Goal: Task Accomplishment & Management: Complete application form

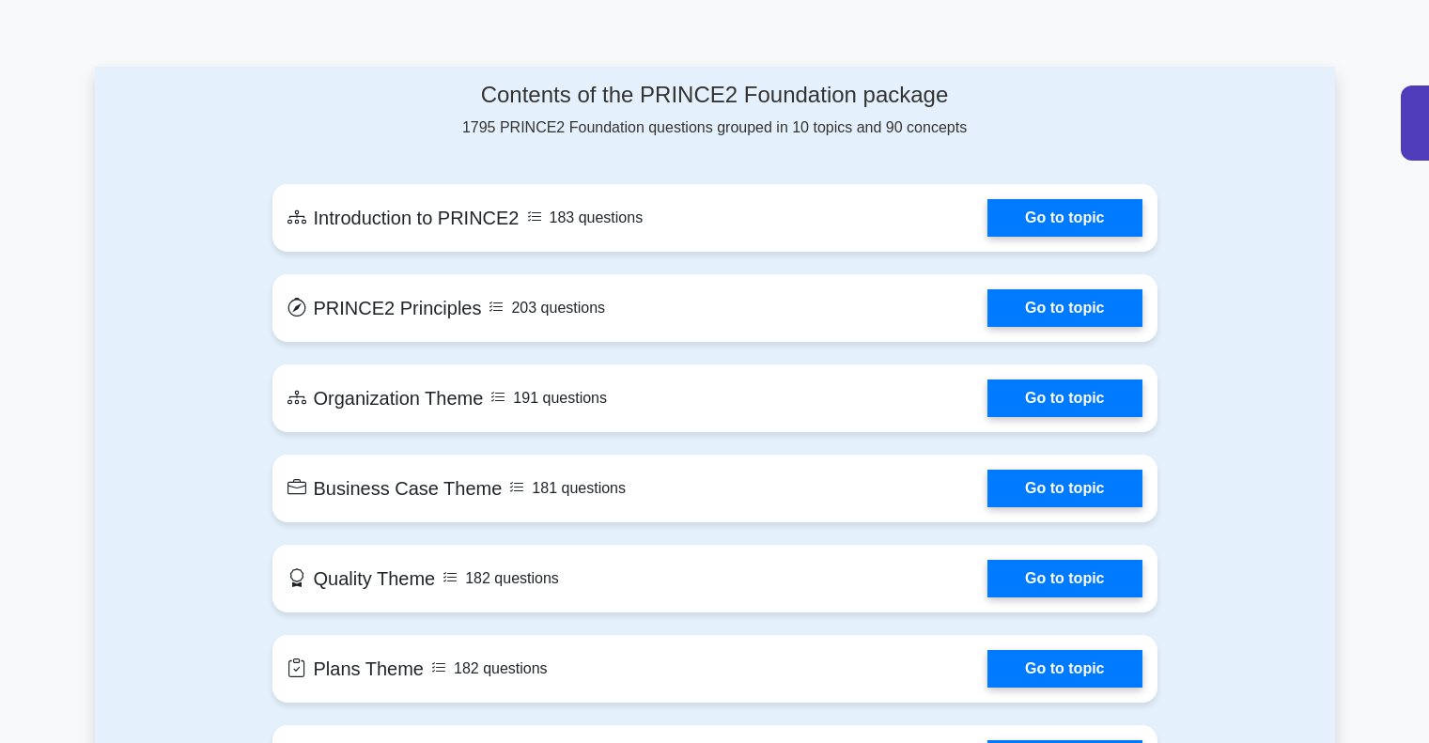
scroll to position [954, 0]
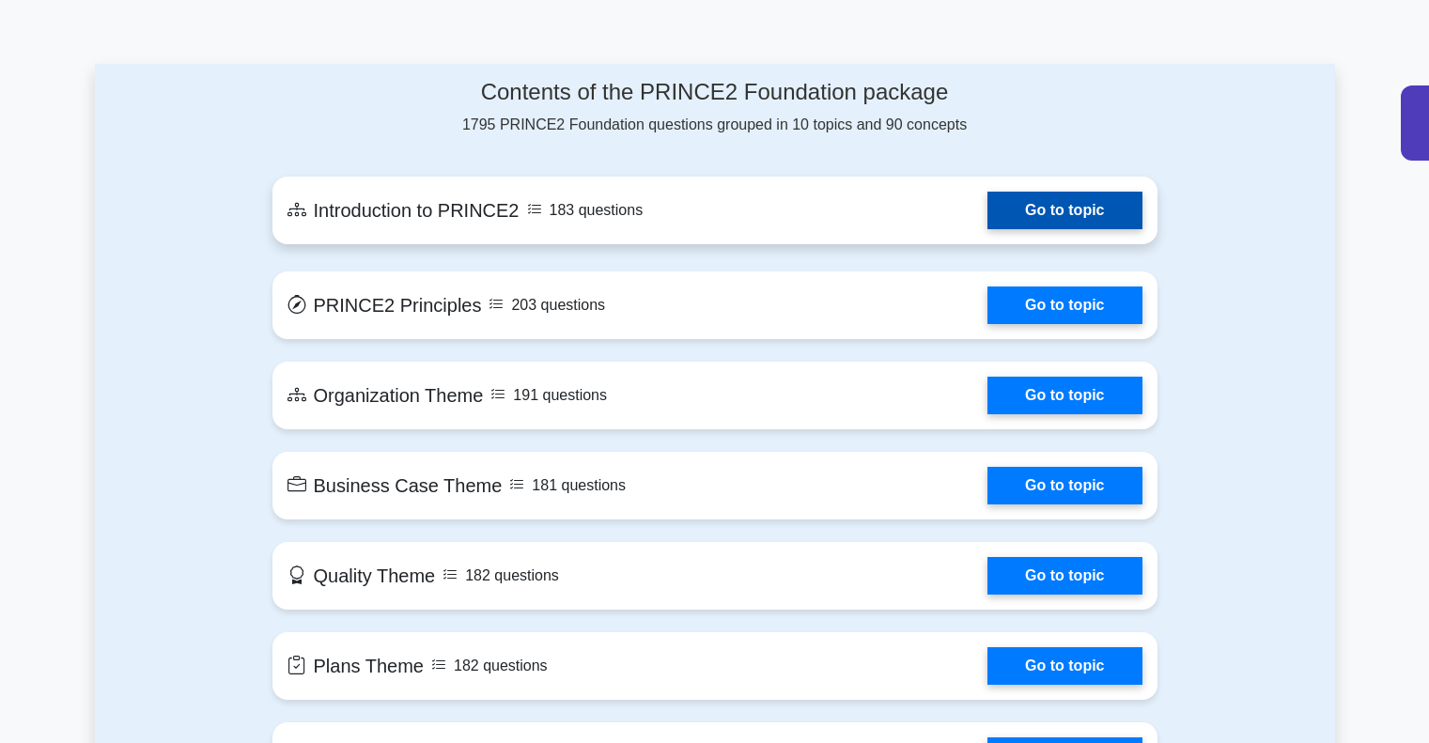
click at [1068, 227] on link "Go to topic" at bounding box center [1064, 211] width 154 height 38
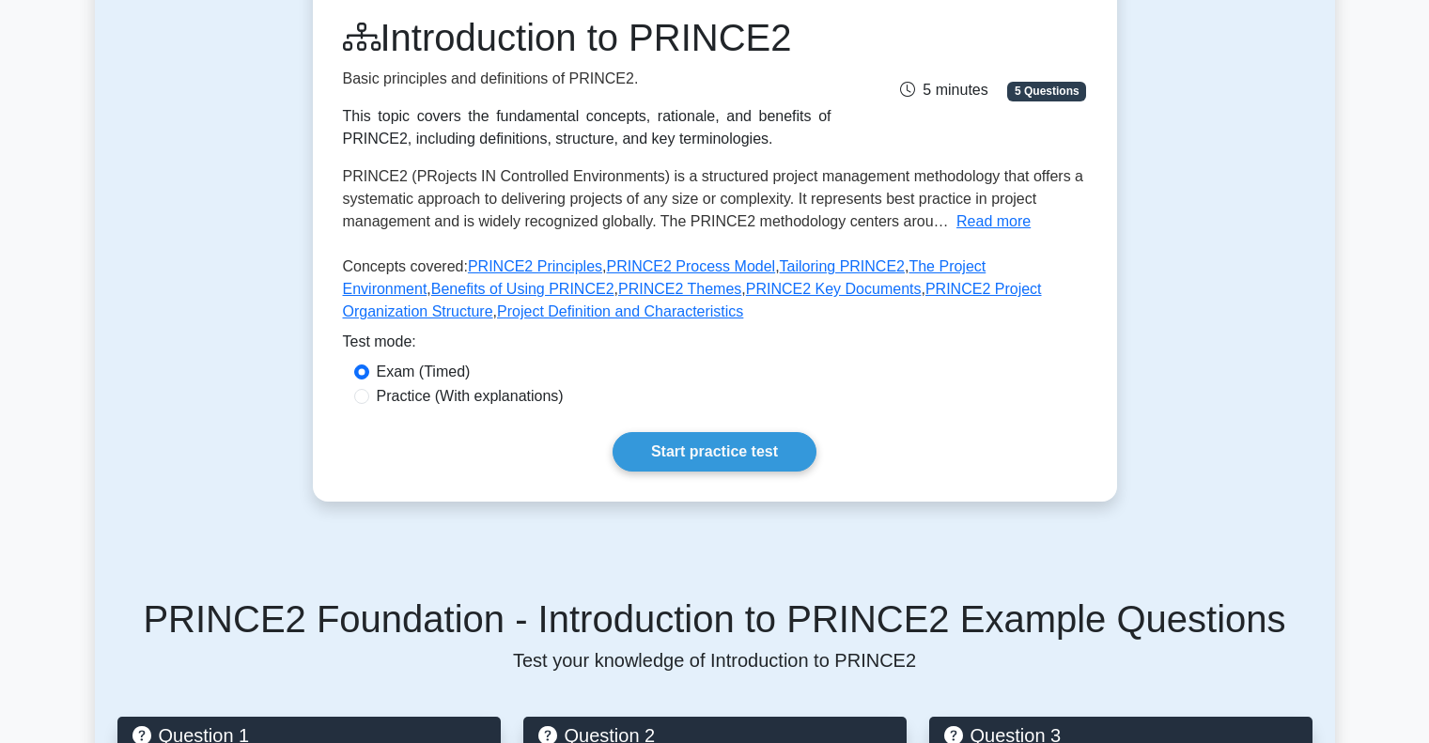
scroll to position [259, 0]
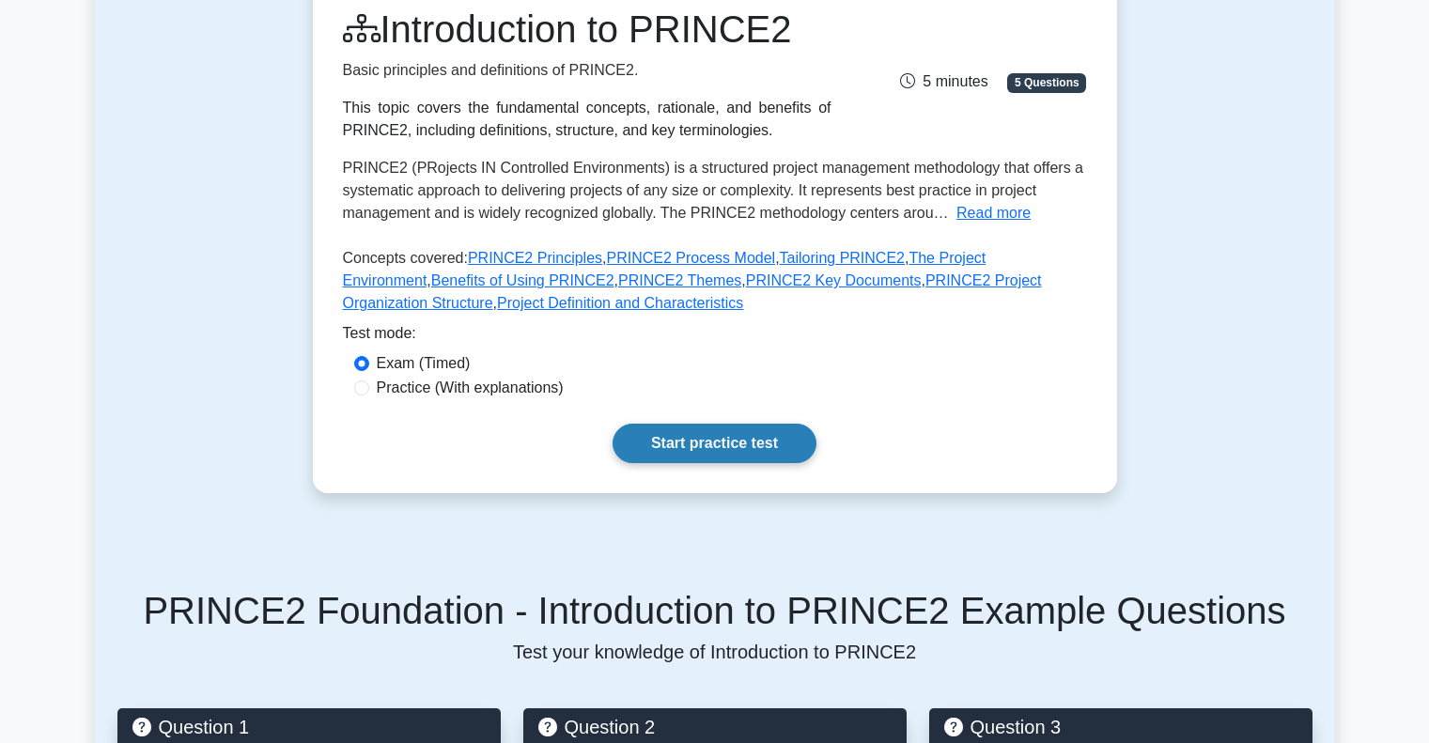
click at [732, 453] on link "Start practice test" at bounding box center [714, 443] width 204 height 39
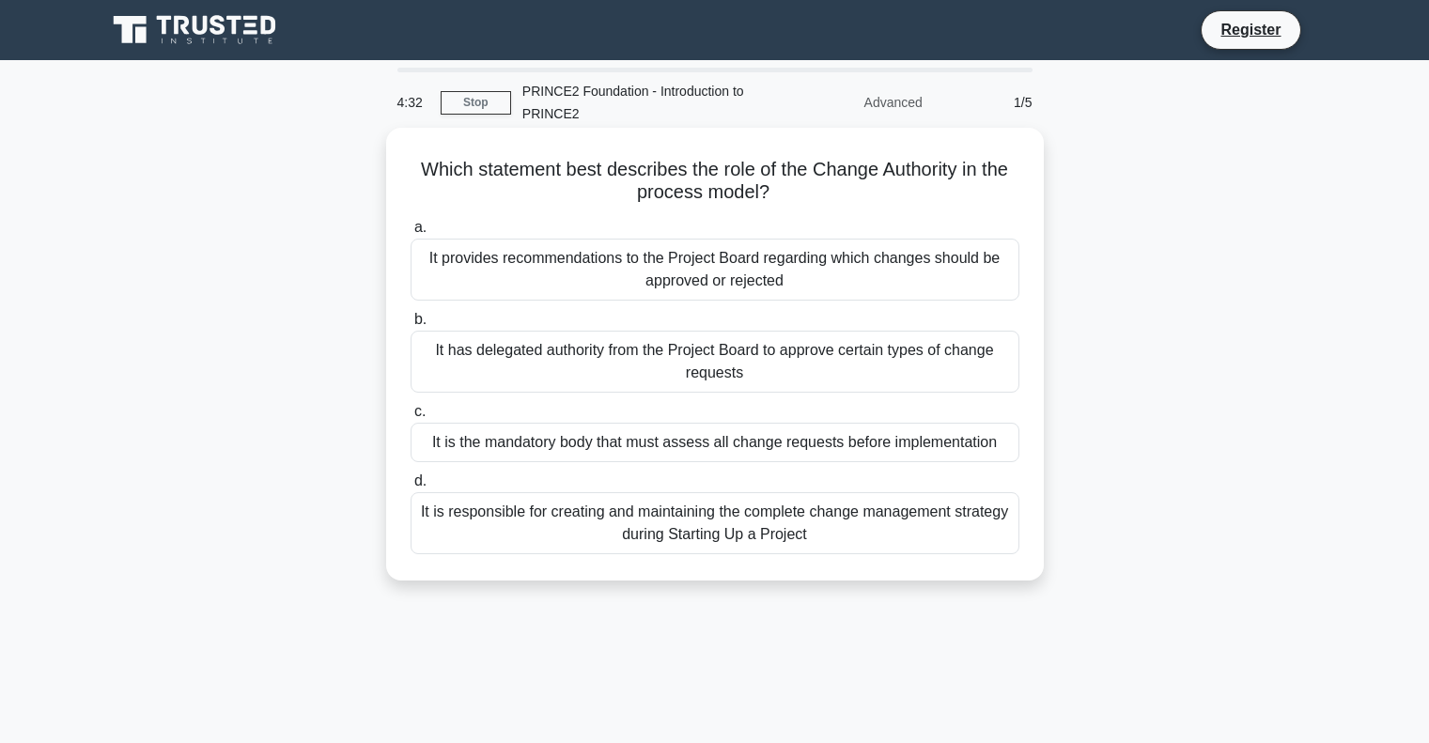
click at [559, 376] on div "It has delegated authority from the Project Board to approve certain types of c…" at bounding box center [714, 362] width 609 height 62
click at [410, 326] on input "b. It has delegated authority from the Project Board to approve certain types o…" at bounding box center [410, 320] width 0 height 12
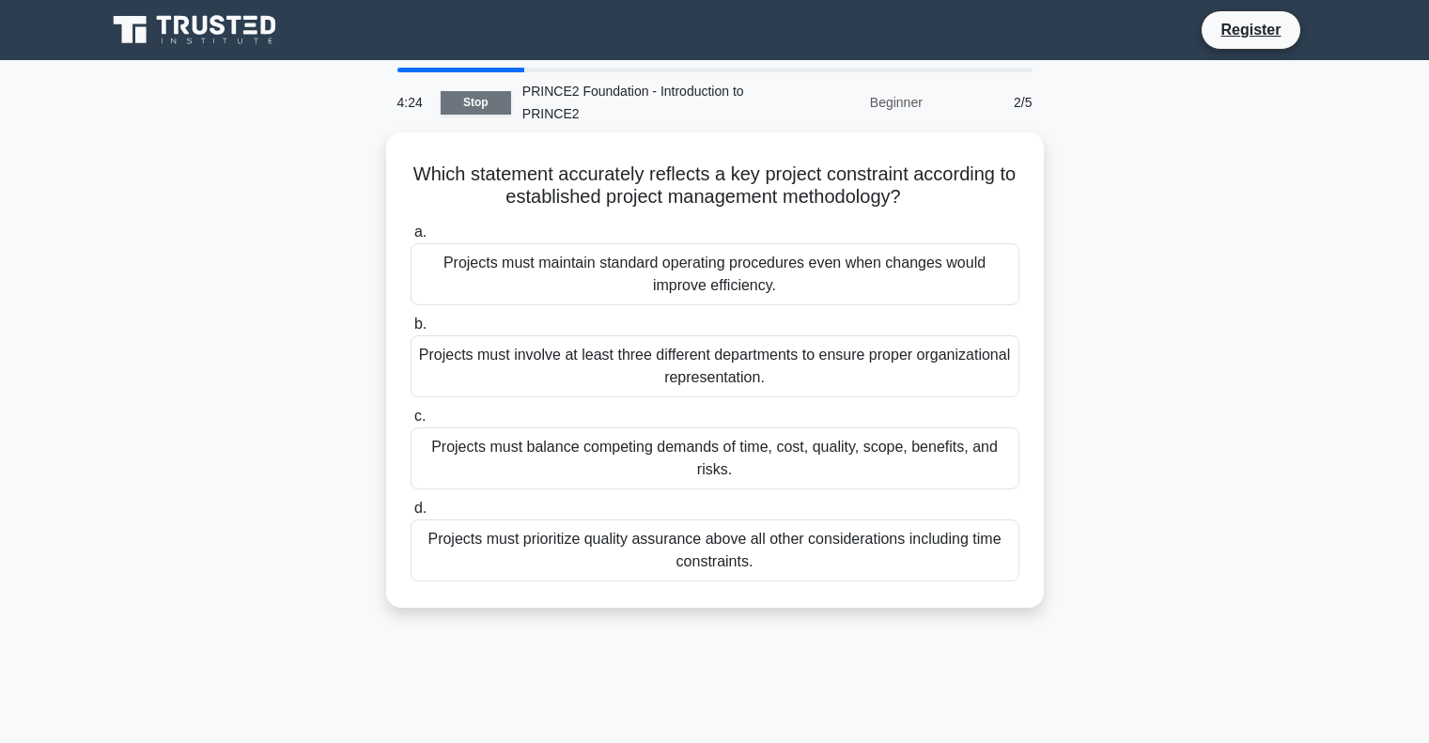
click at [476, 93] on link "Stop" at bounding box center [475, 102] width 70 height 23
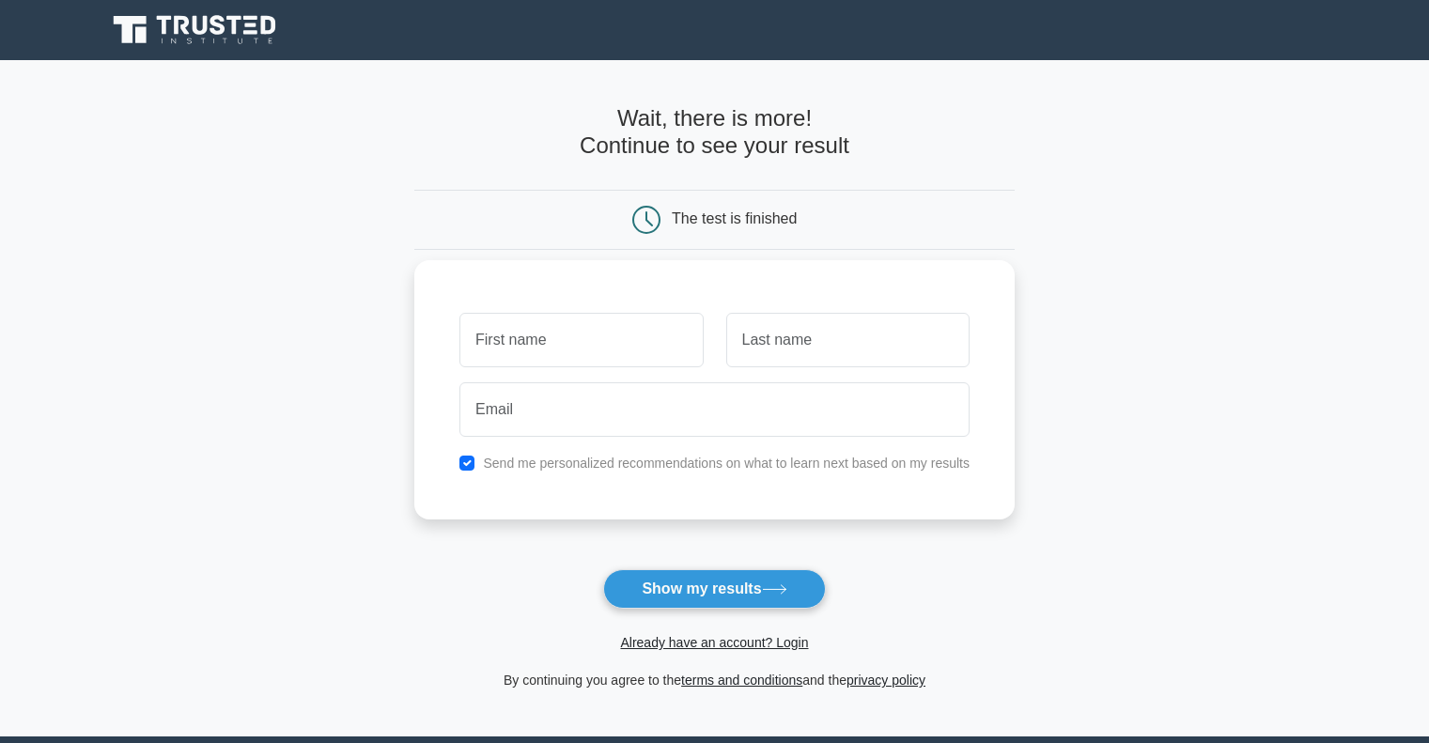
click at [634, 364] on input "text" at bounding box center [580, 340] width 243 height 54
click at [562, 347] on input "Devika" at bounding box center [580, 340] width 243 height 54
type input "D"
type input "Deepika"
click at [761, 348] on input "text" at bounding box center [847, 340] width 243 height 54
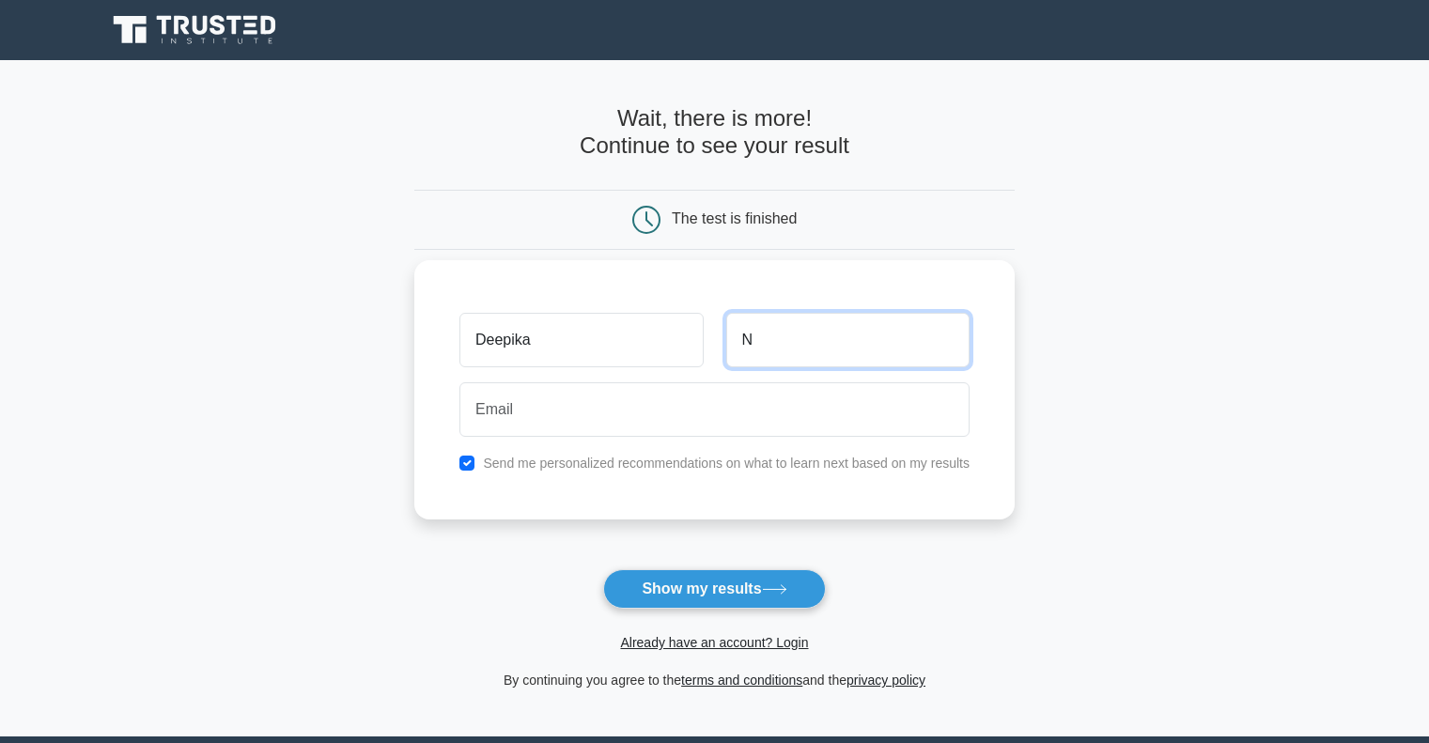
type input "N"
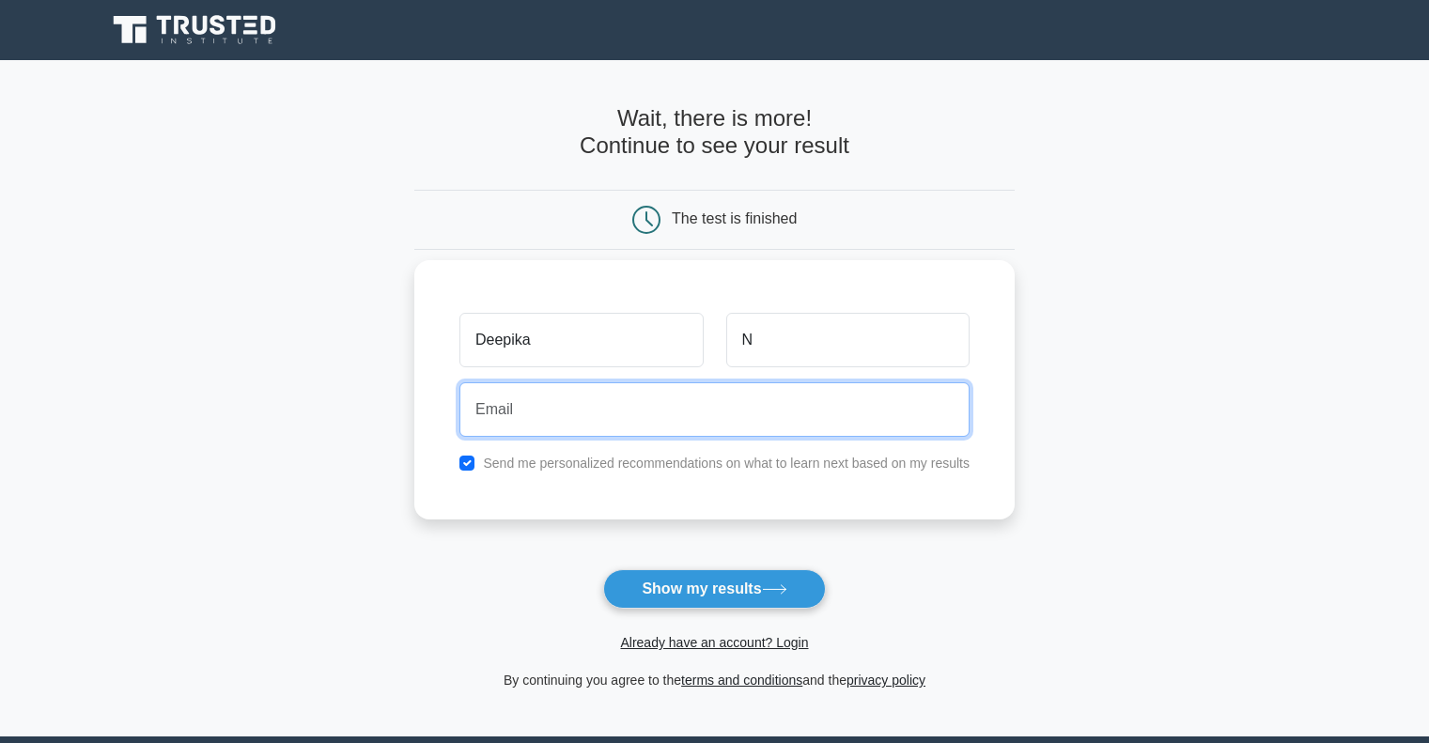
click at [688, 406] on input "email" at bounding box center [714, 409] width 510 height 54
type input "devikanikam68@gmail.com"
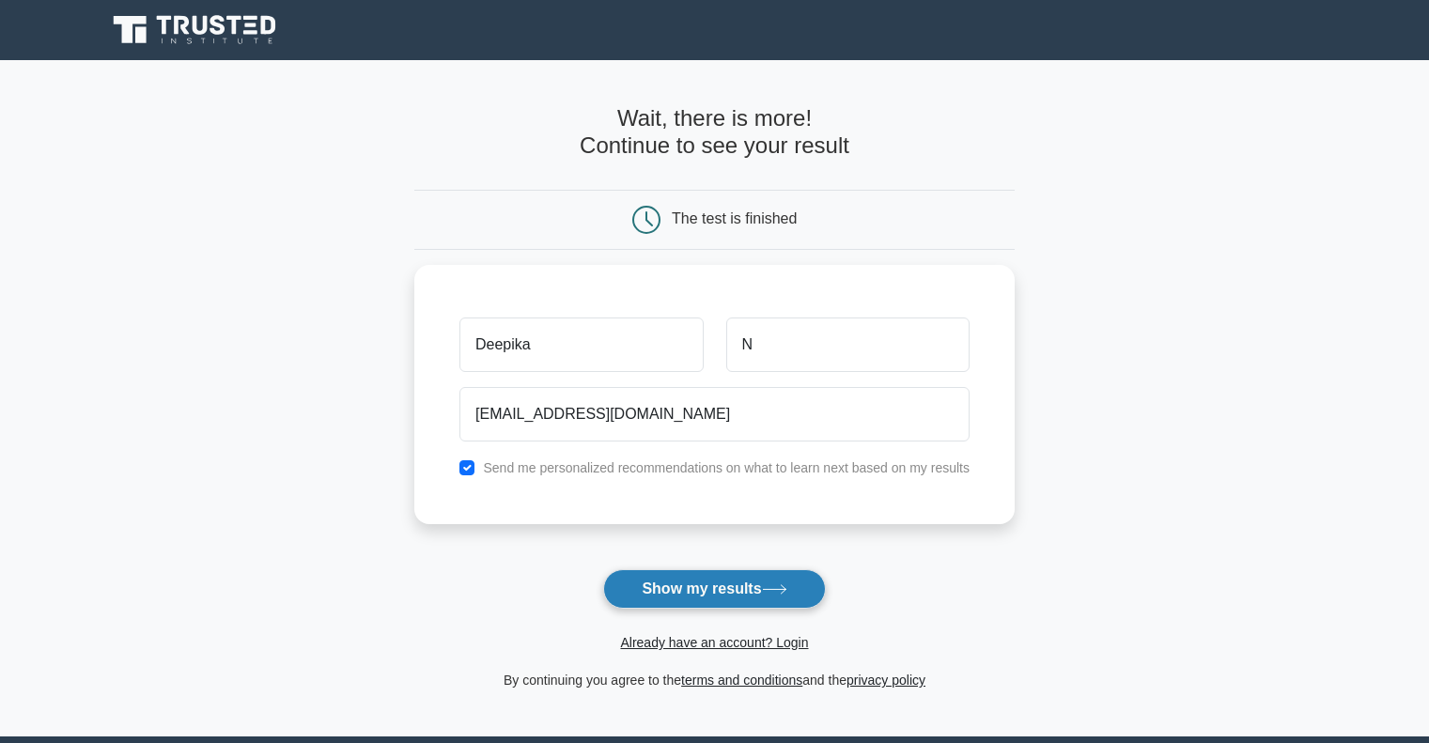
click at [687, 595] on button "Show my results" at bounding box center [714, 588] width 222 height 39
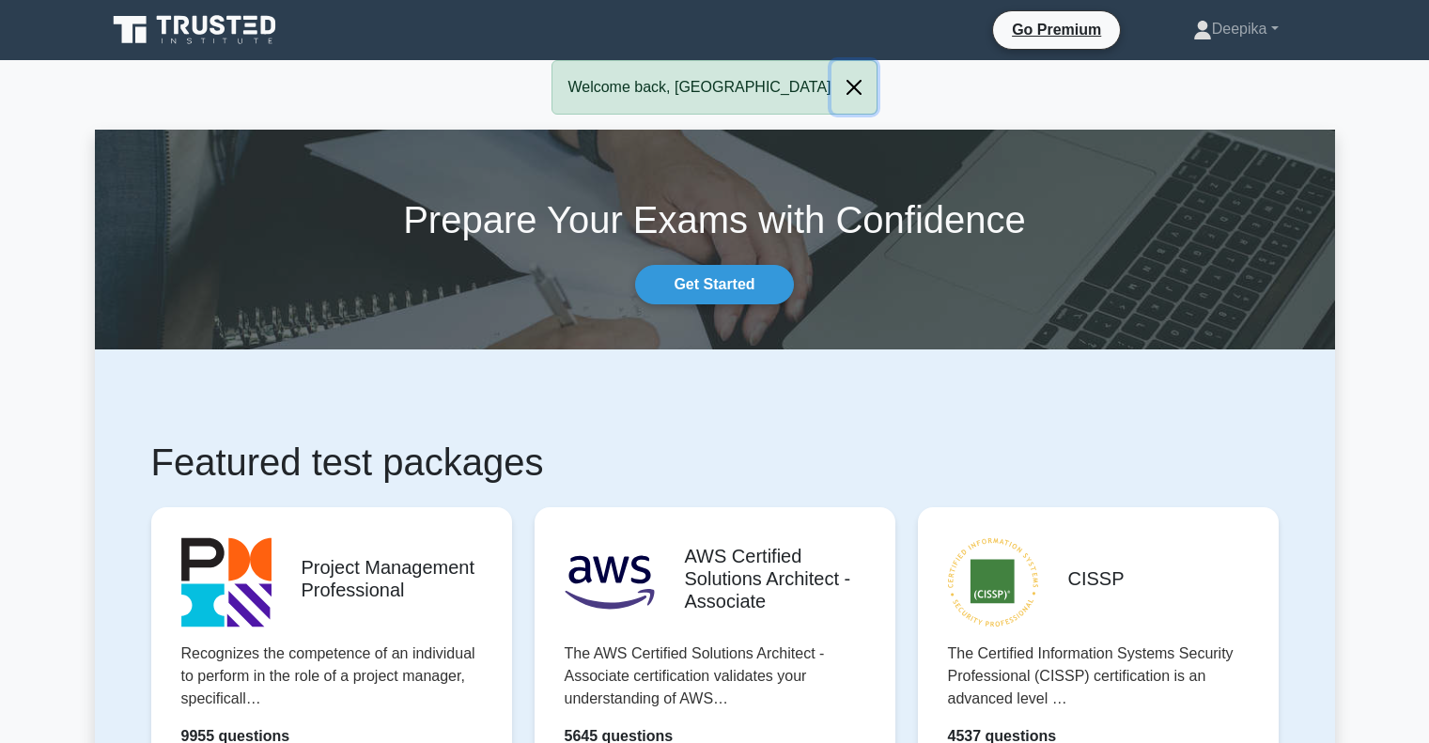
click at [831, 92] on button "Close" at bounding box center [853, 87] width 45 height 53
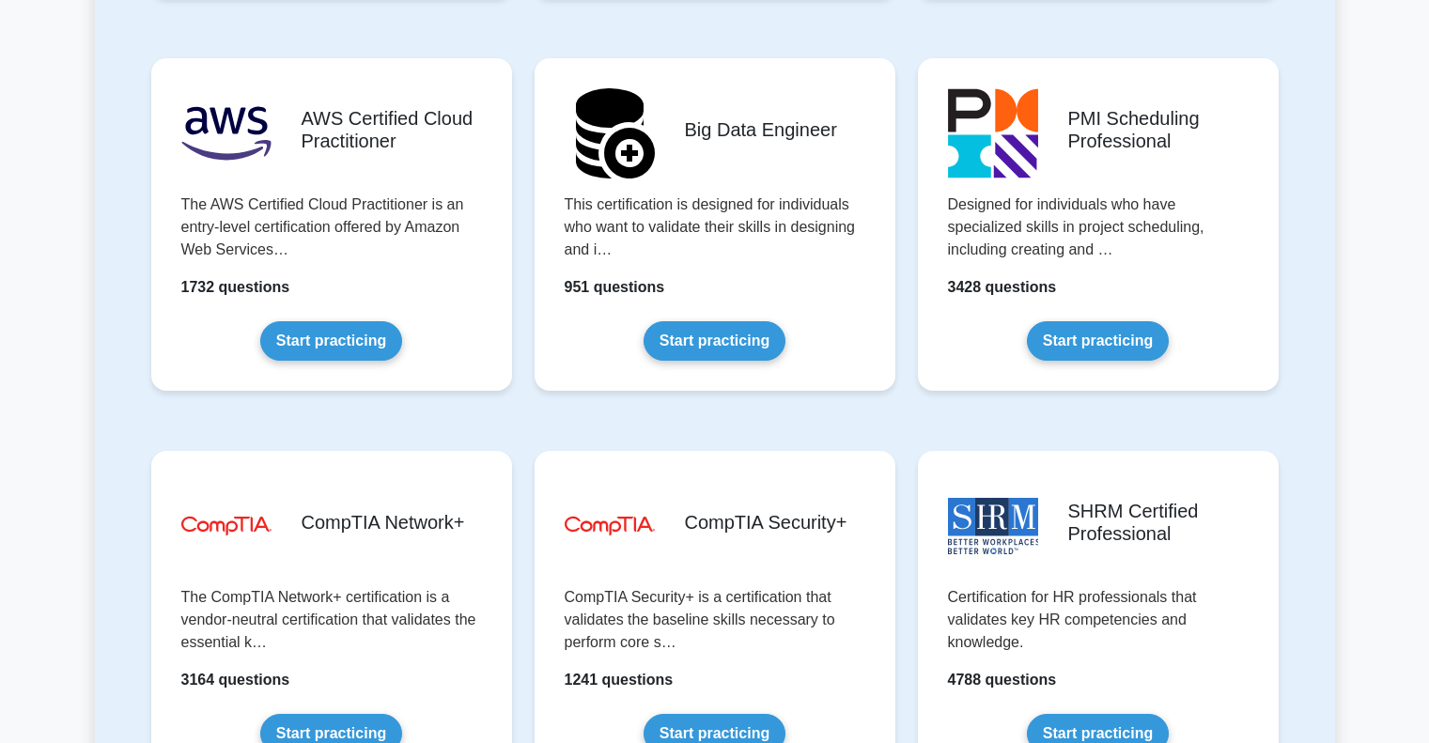
scroll to position [3129, 0]
